Goal: Contribute content

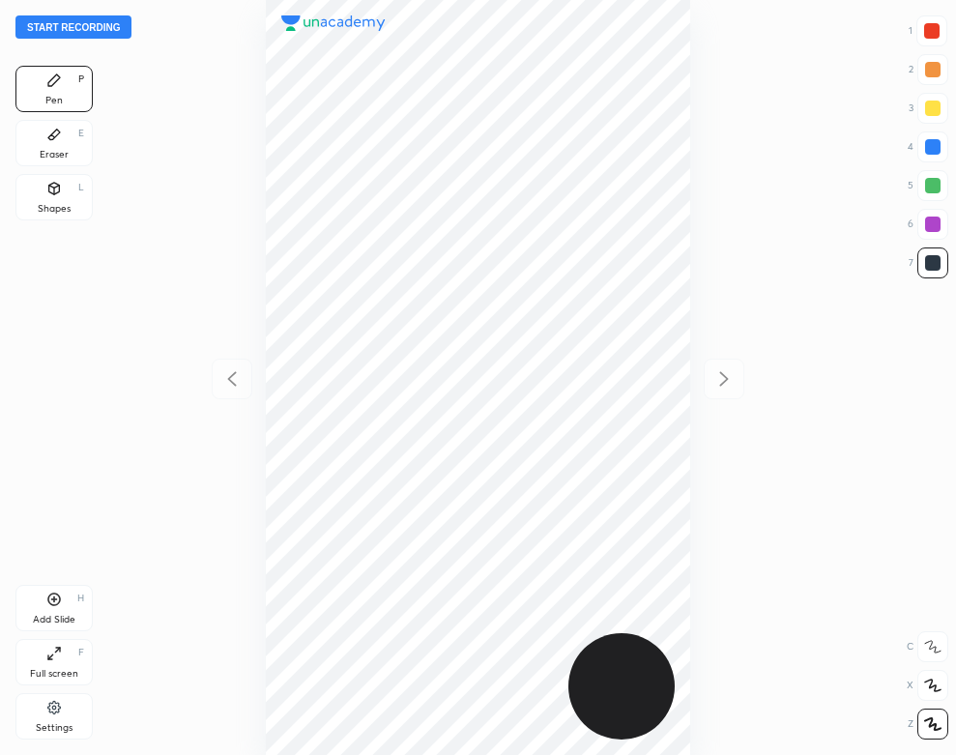
scroll to position [755, 647]
click at [105, 31] on button "Start recording" at bounding box center [73, 26] width 116 height 23
click at [54, 610] on div "Add Slide H" at bounding box center [53, 608] width 77 height 46
click at [77, 599] on div "H" at bounding box center [80, 599] width 7 height 10
click at [54, 153] on div "Eraser" at bounding box center [54, 155] width 29 height 10
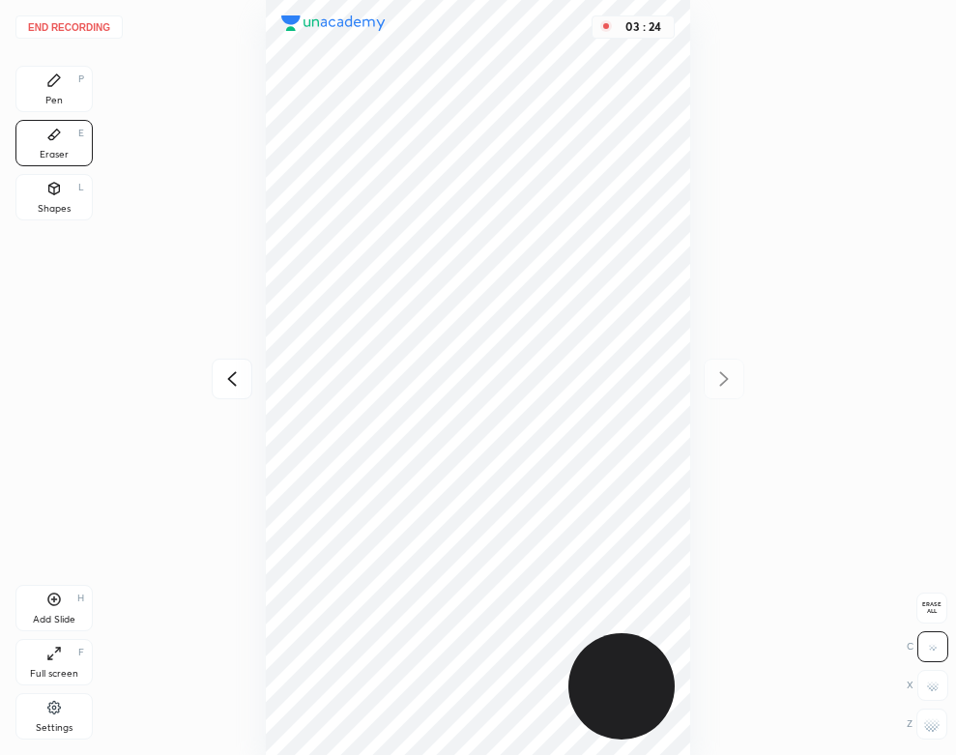
click at [44, 98] on div "Pen P" at bounding box center [53, 89] width 77 height 46
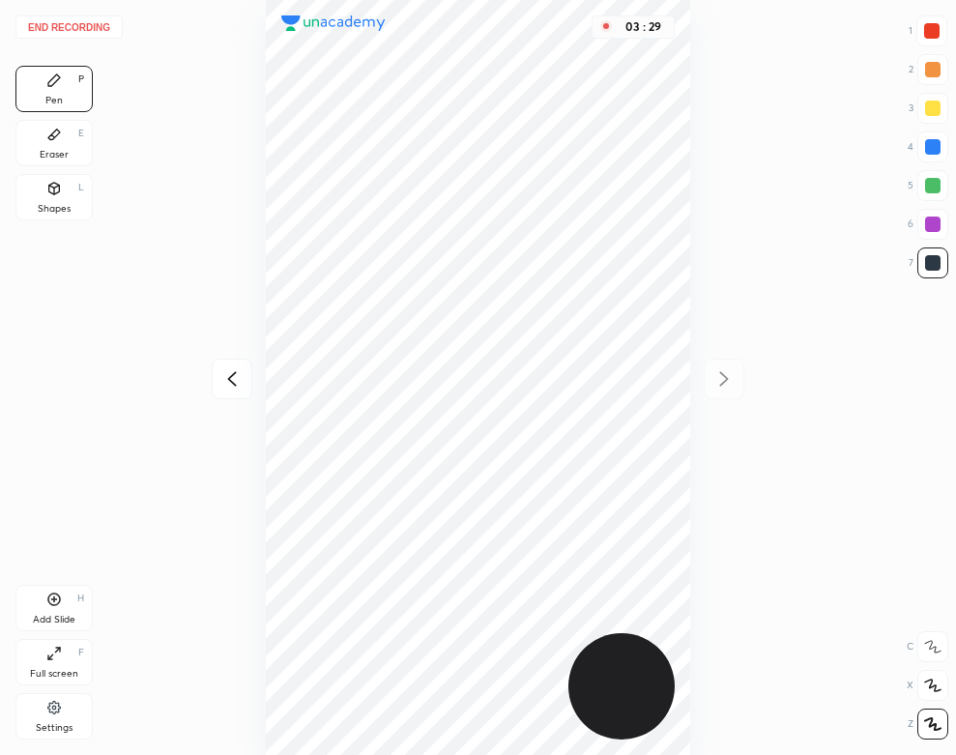
click at [25, 114] on div "Pen P Eraser E Shapes L" at bounding box center [53, 147] width 77 height 162
click at [59, 142] on icon at bounding box center [53, 134] width 15 height 15
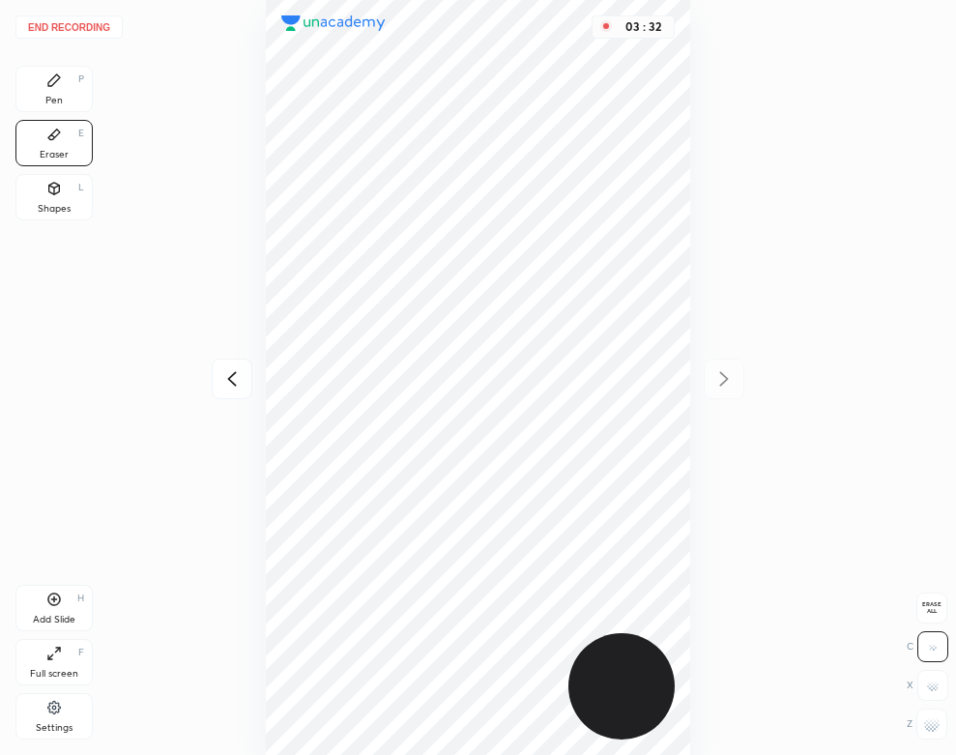
click at [38, 89] on div "Pen P" at bounding box center [53, 89] width 77 height 46
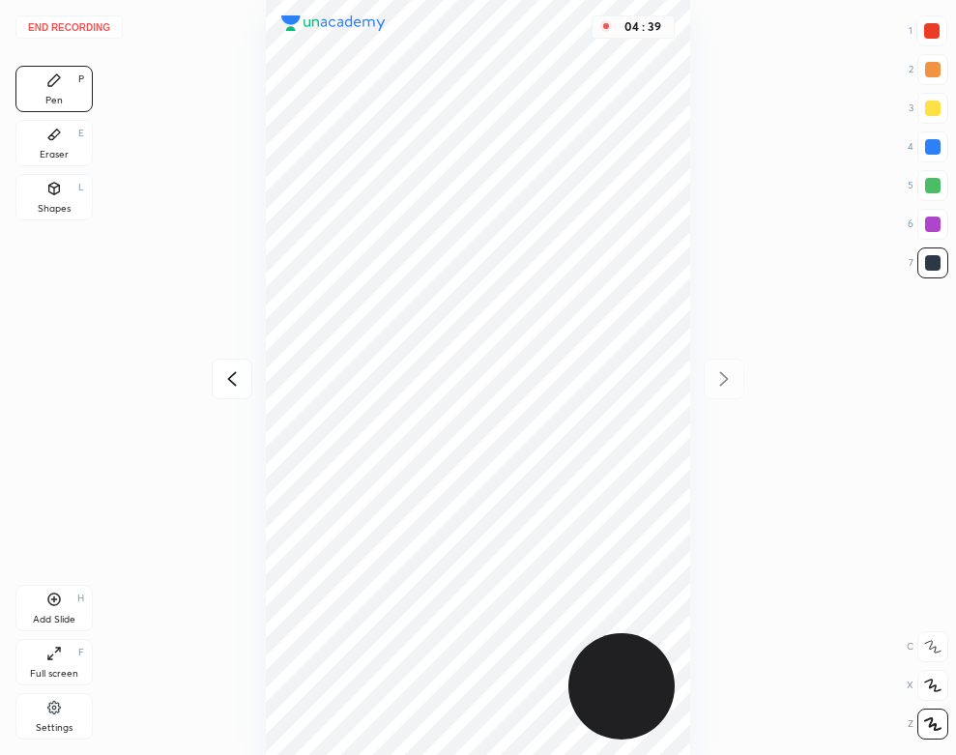
click at [88, 28] on button "End recording" at bounding box center [68, 26] width 107 height 23
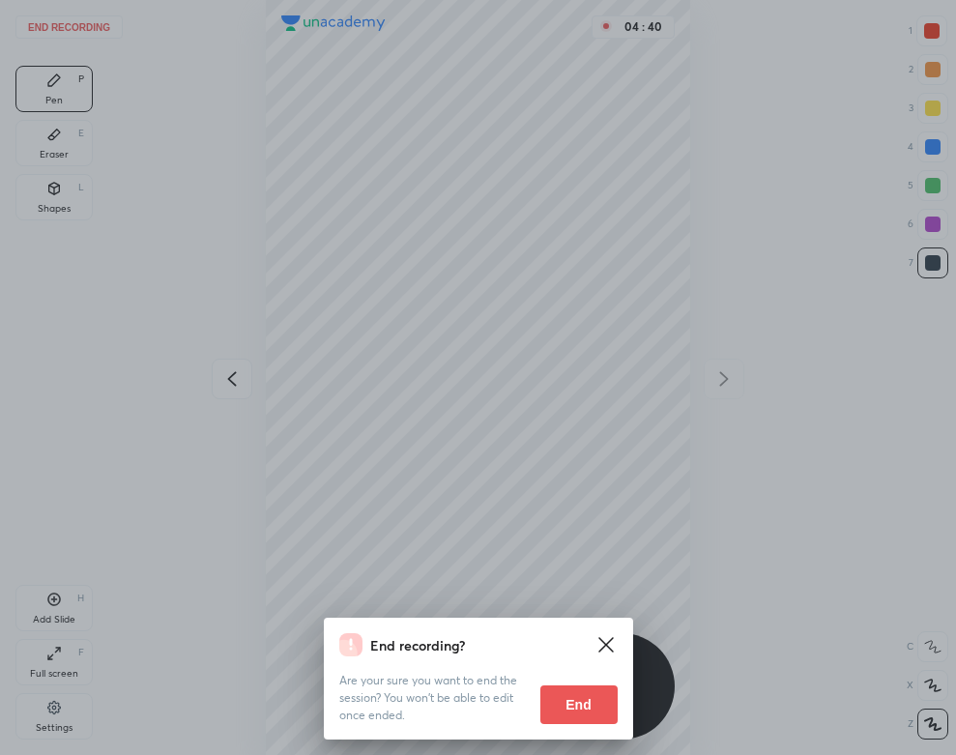
click at [572, 710] on button "End" at bounding box center [578, 705] width 77 height 39
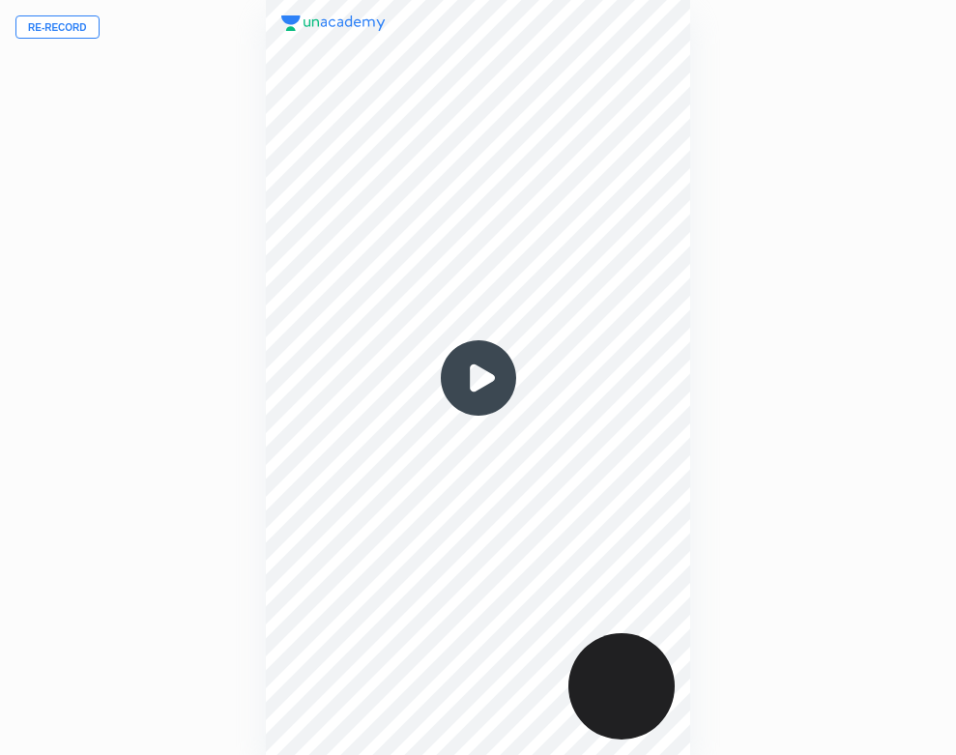
click at [481, 390] on img at bounding box center [478, 378] width 93 height 93
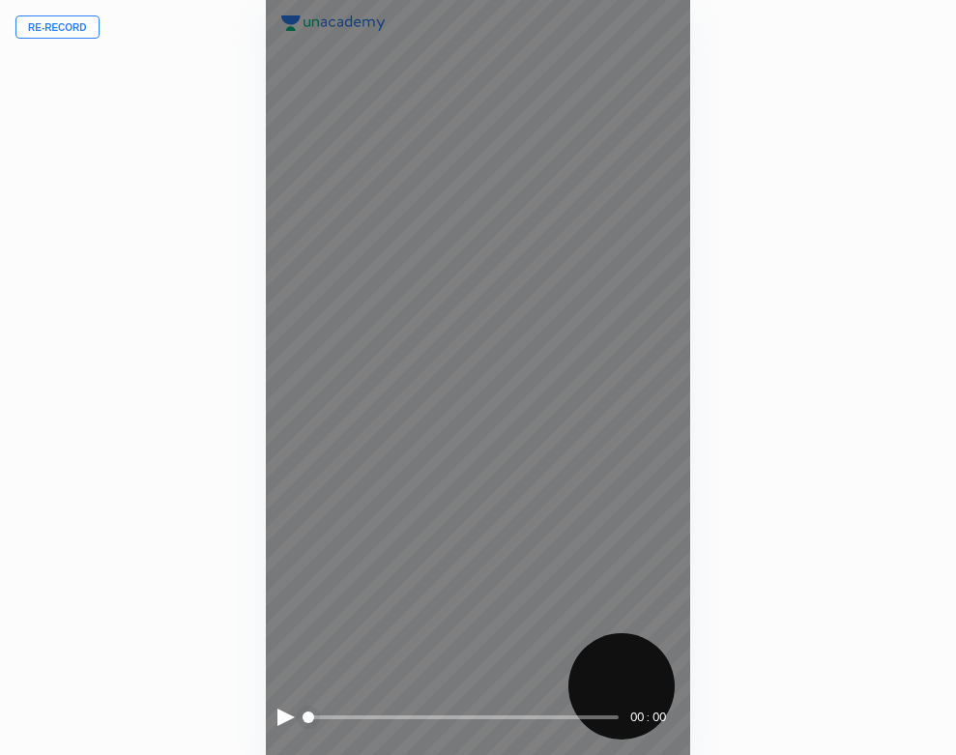
click at [279, 714] on div at bounding box center [286, 717] width 17 height 17
